Goal: Navigation & Orientation: Find specific page/section

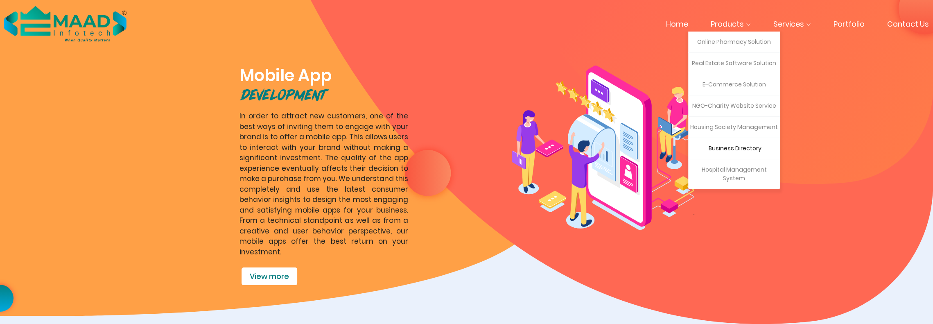
click at [747, 148] on link "Business Directory" at bounding box center [735, 148] width 86 height 17
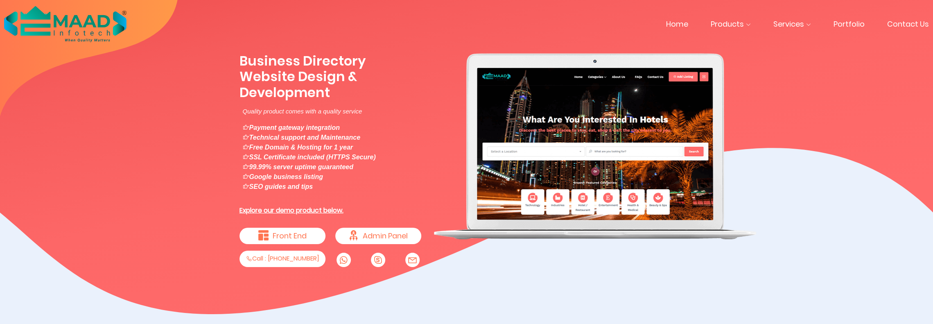
click at [297, 228] on link "Front End" at bounding box center [283, 236] width 86 height 16
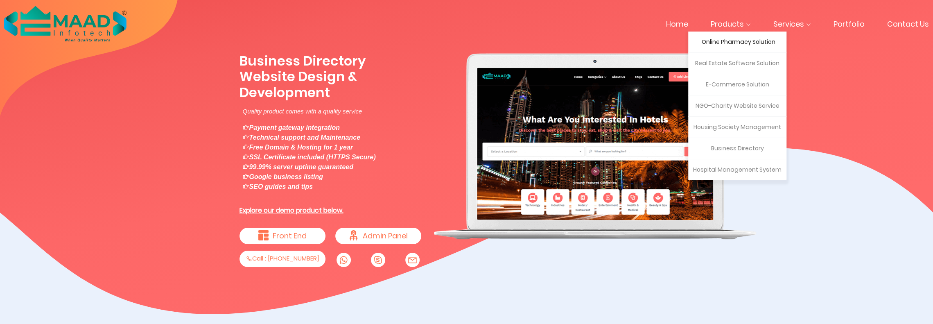
click at [751, 42] on link "Online Pharmacy Solution" at bounding box center [738, 42] width 92 height 17
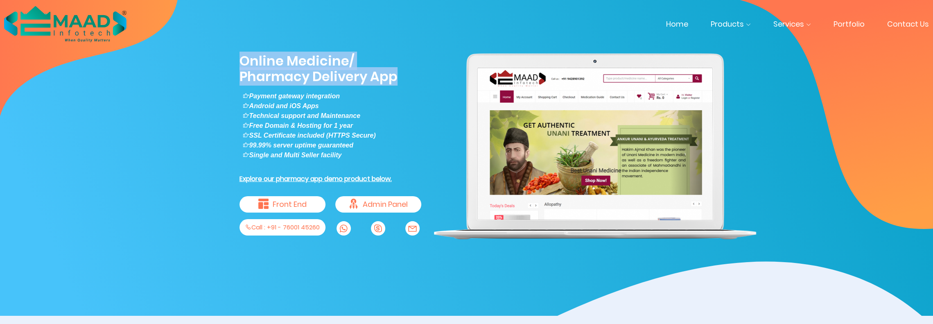
drag, startPoint x: 237, startPoint y: 65, endPoint x: 338, endPoint y: 76, distance: 101.3
click at [338, 76] on div "Online Medicine/ Pharmacy Delivery App Payment gateway integration Android and …" at bounding box center [330, 147] width 194 height 189
copy h1 "Online Medicine/ Pharmacy Delivery App"
click at [269, 202] on icon at bounding box center [263, 204] width 10 height 10
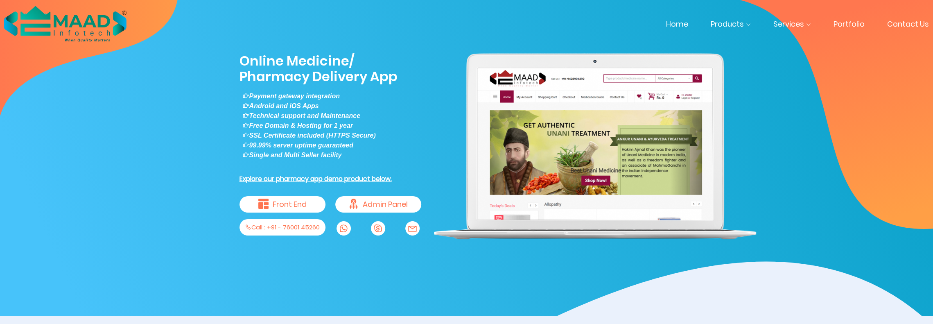
click at [859, 15] on nav ".cls-1{fill:#04bfad;}.cls-2{fill:url(#linear-gradient);}.cls-3{fill:url(#linear…" at bounding box center [466, 22] width 933 height 45
click at [858, 23] on link "Portfolio" at bounding box center [849, 23] width 31 height 11
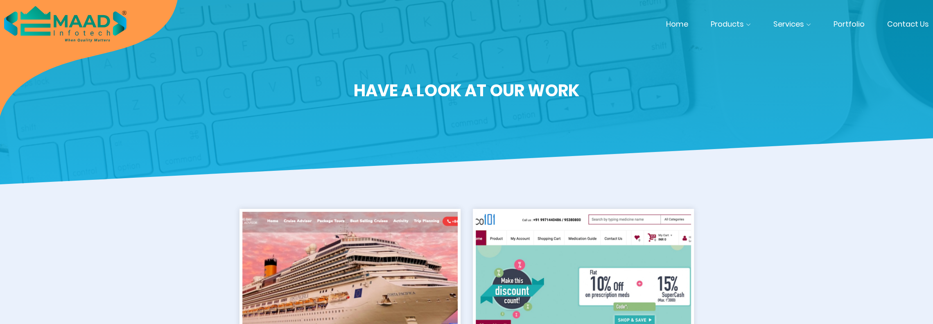
drag, startPoint x: 0, startPoint y: 0, endPoint x: 667, endPoint y: 145, distance: 682.0
click at [667, 145] on div "Have a look at our work" at bounding box center [466, 92] width 933 height 184
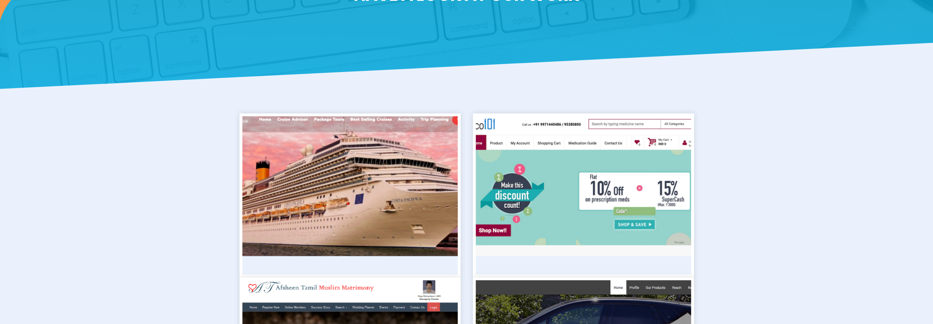
click at [336, 176] on img at bounding box center [349, 186] width 237 height 154
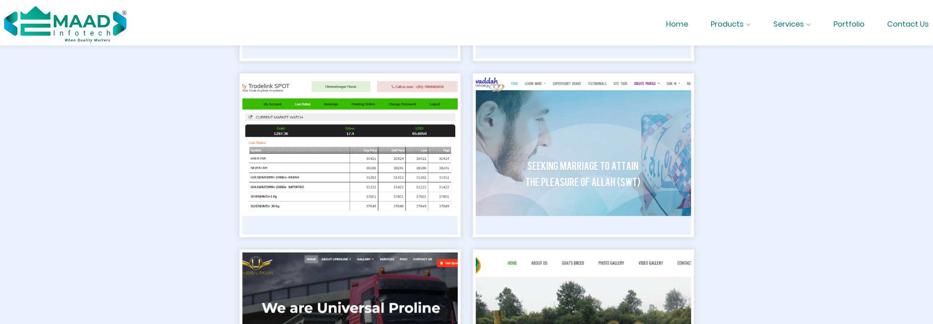
scroll to position [284, 0]
